Goal: Find specific page/section: Find specific page/section

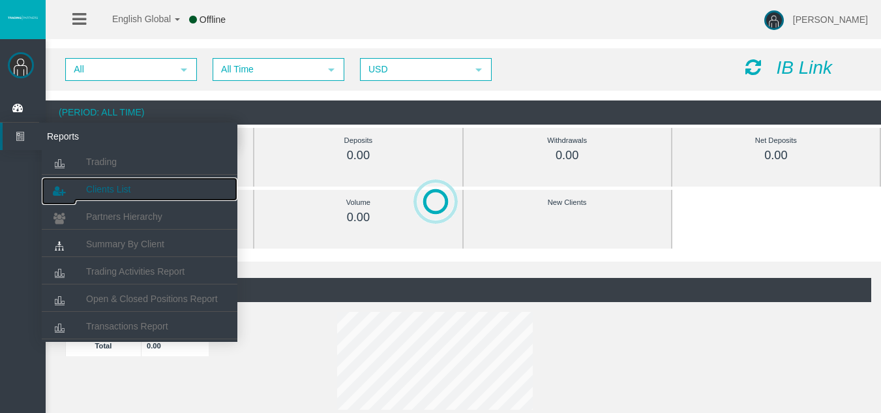
click at [144, 187] on link "Clients List" at bounding box center [140, 188] width 196 height 23
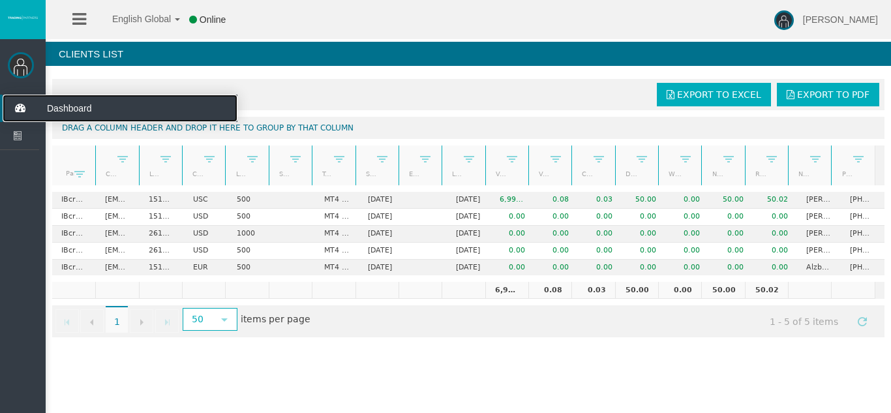
click at [9, 107] on icon at bounding box center [20, 108] width 35 height 27
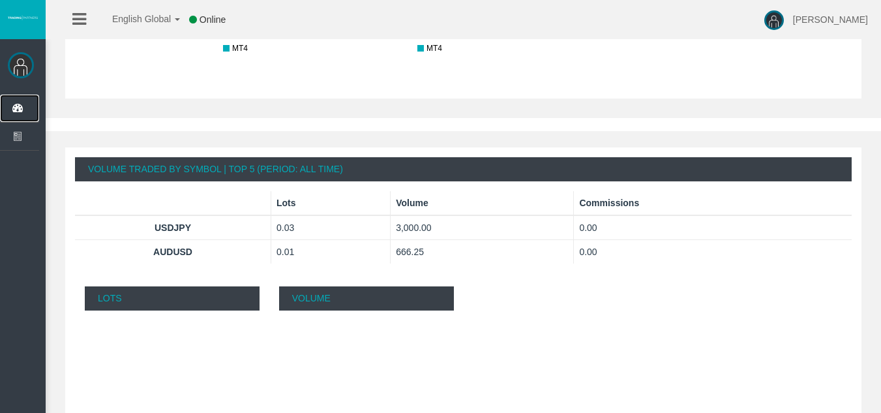
scroll to position [789, 0]
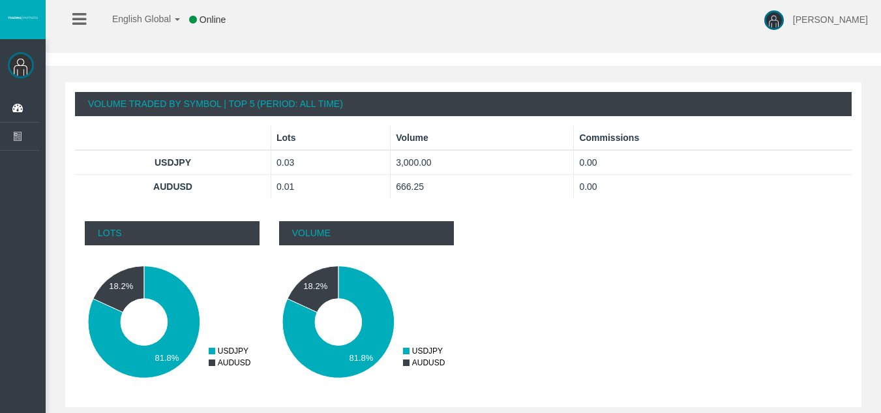
click at [650, 166] on td "0.00" at bounding box center [713, 162] width 278 height 25
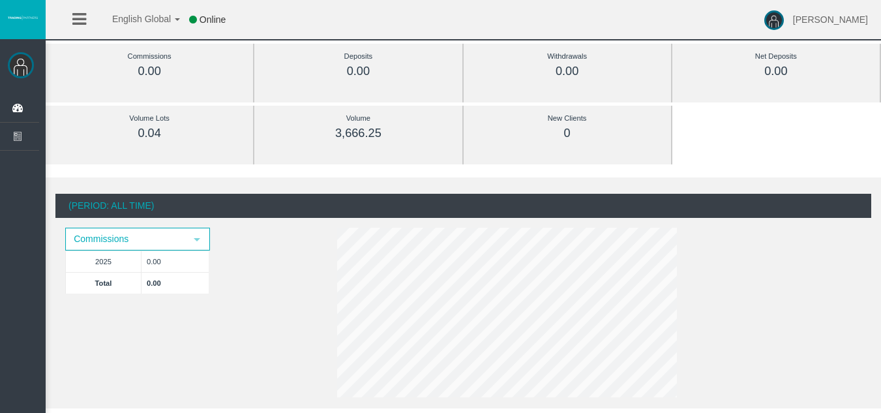
scroll to position [7, 0]
